Goal: Task Accomplishment & Management: Manage account settings

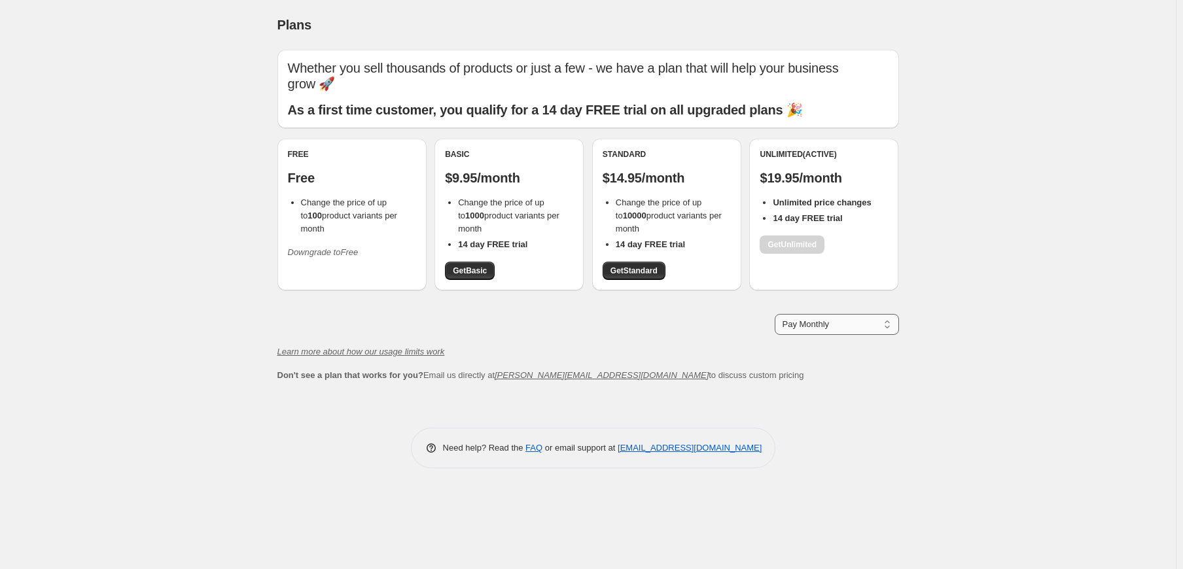
click at [799, 327] on select "Pay Monthly Pay Yearly (Save 16%)" at bounding box center [836, 324] width 124 height 21
